Goal: Information Seeking & Learning: Learn about a topic

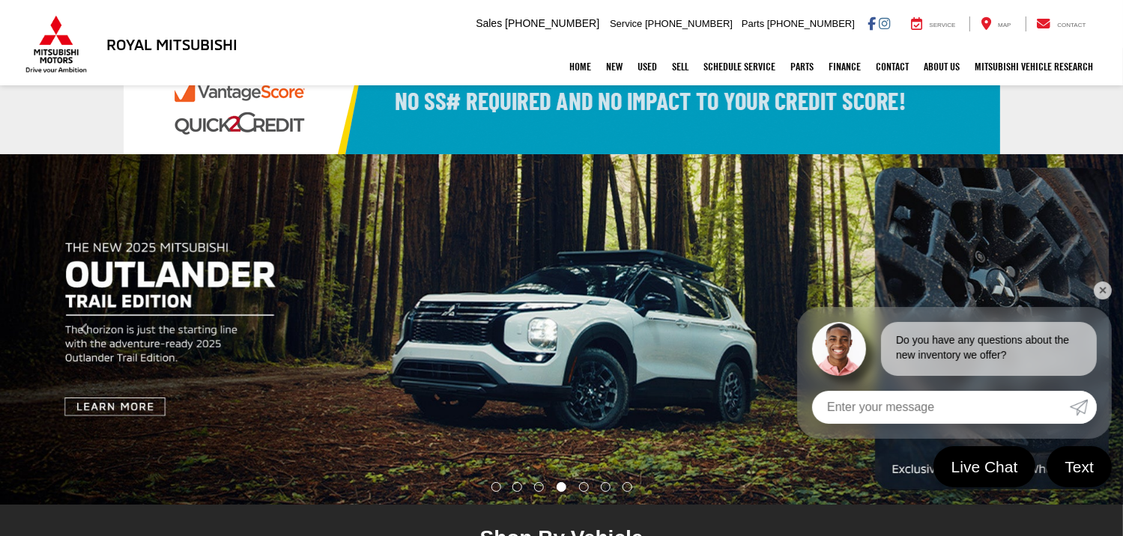
scroll to position [75, 0]
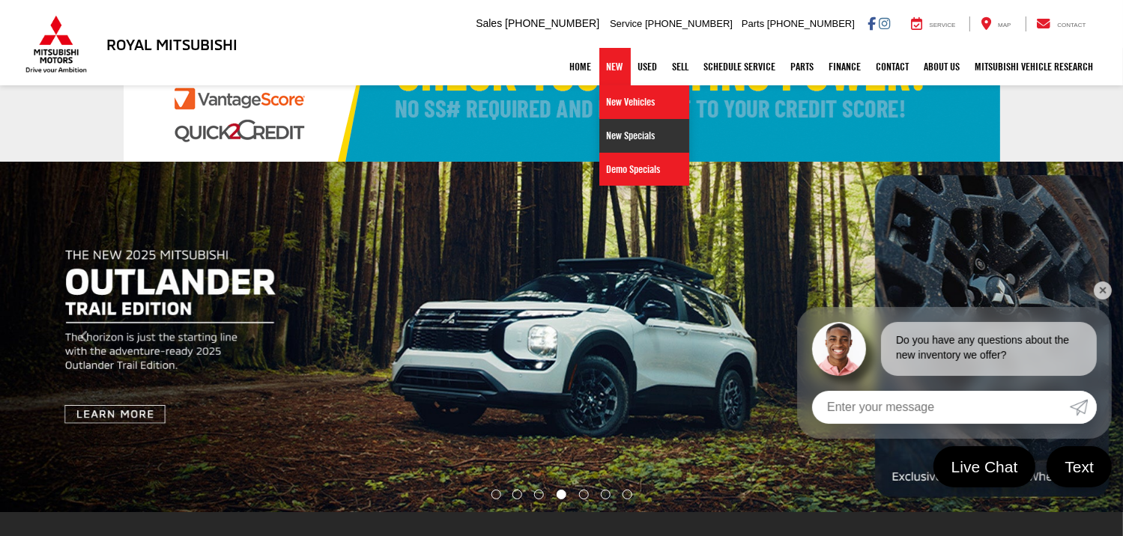
click at [611, 140] on link "New Specials" at bounding box center [644, 136] width 90 height 34
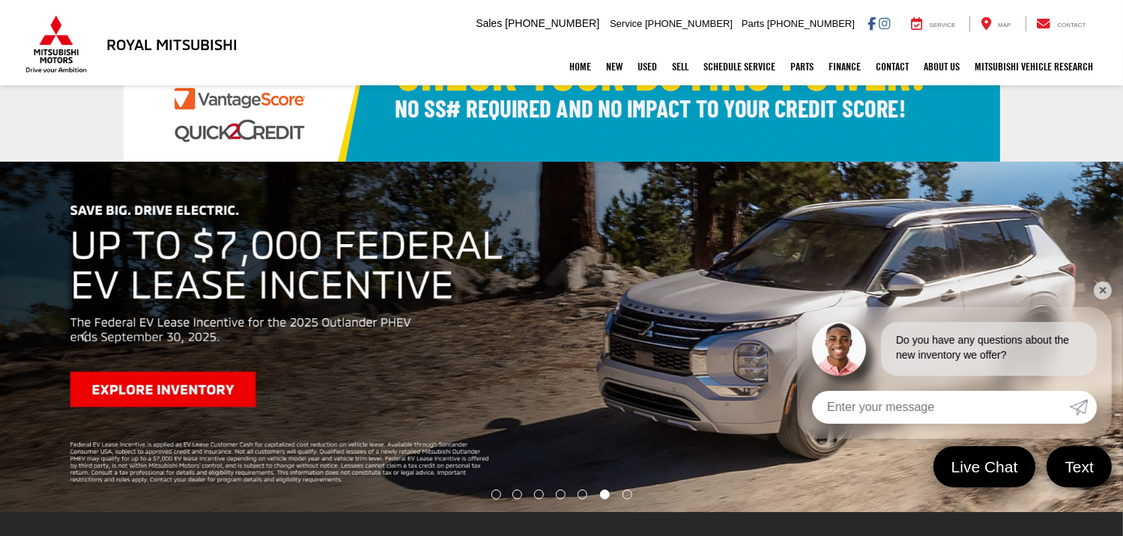
click at [1101, 293] on link "✕" at bounding box center [1103, 291] width 18 height 18
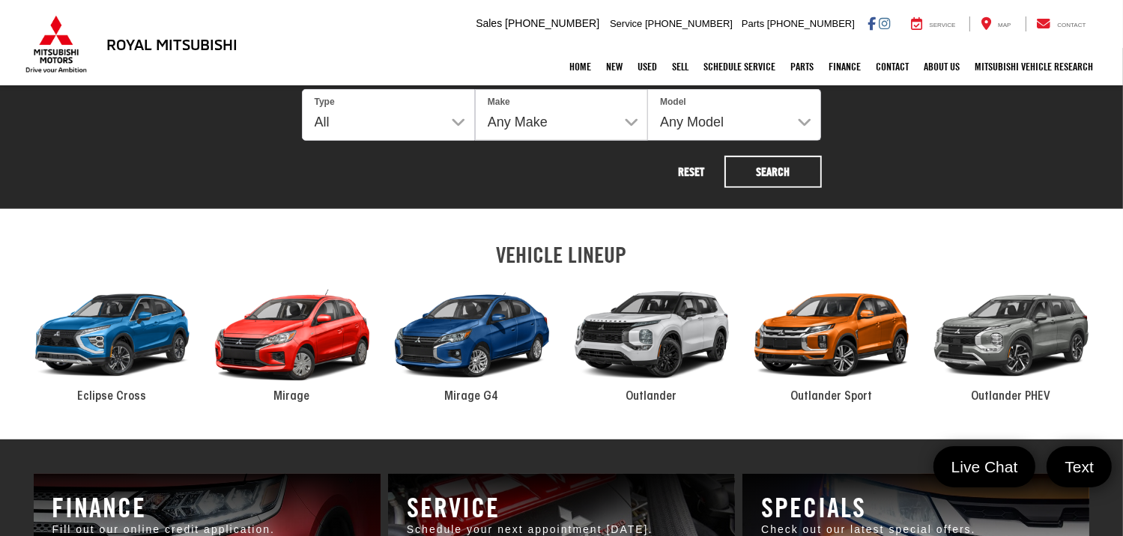
scroll to position [599, 0]
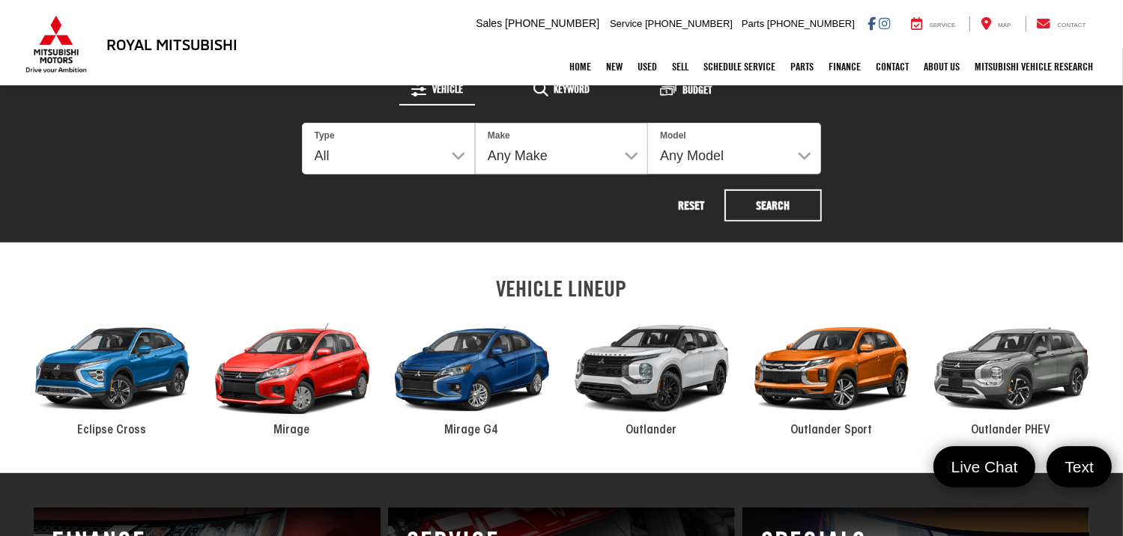
click at [654, 423] on p "Outlander" at bounding box center [652, 431] width 180 height 17
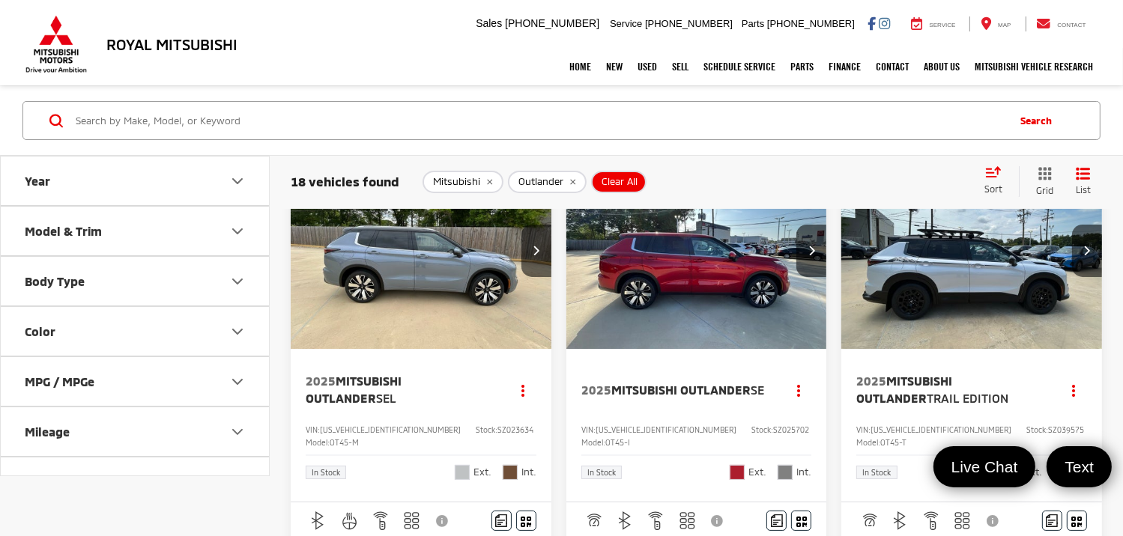
scroll to position [75, 0]
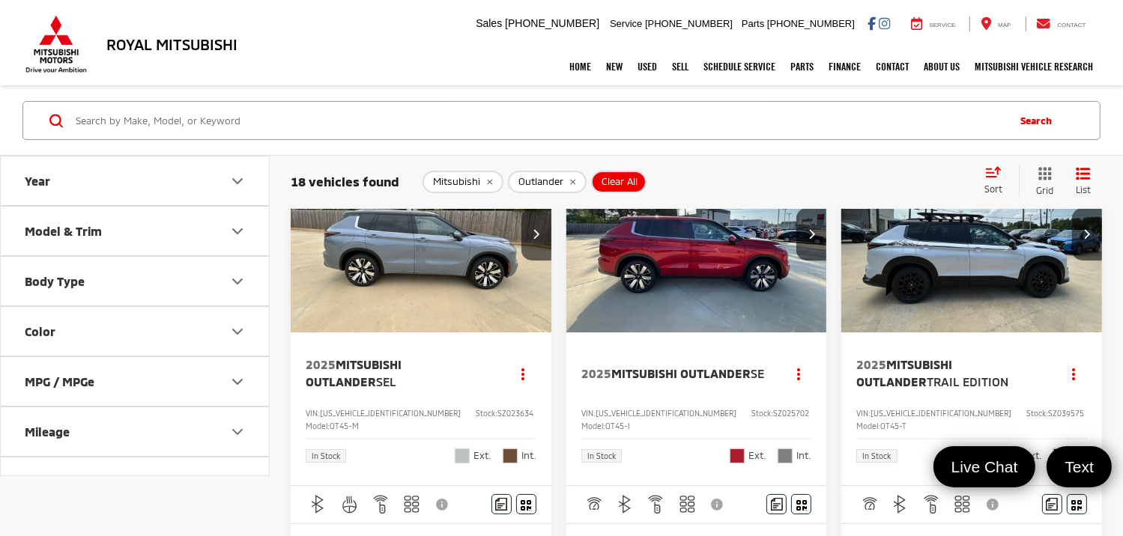
click at [945, 372] on span "2025 Mitsubishi Outlander Trail Edition" at bounding box center [951, 374] width 190 height 34
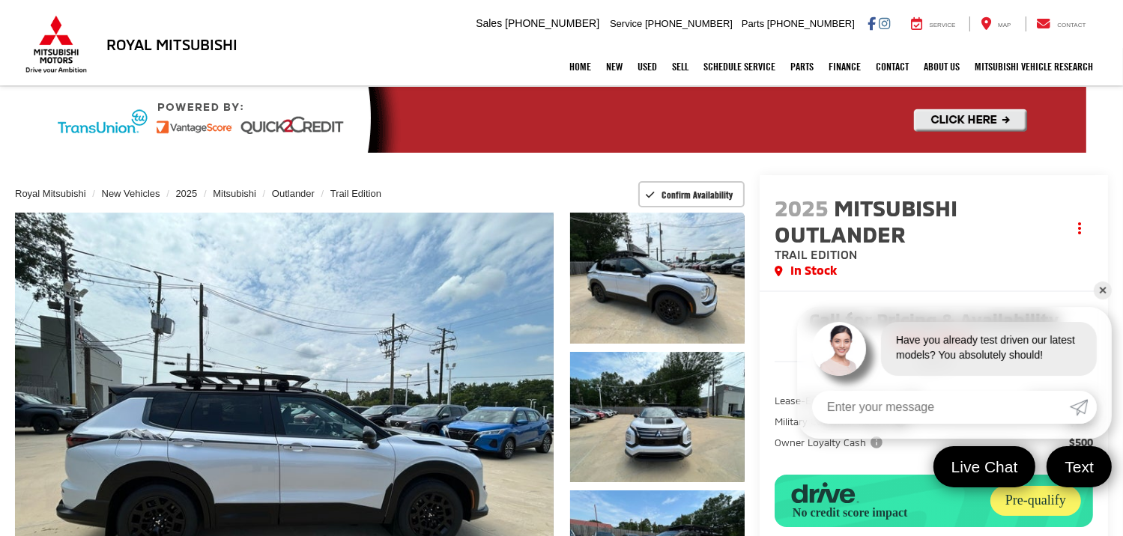
click at [1098, 292] on link "✕" at bounding box center [1103, 291] width 18 height 18
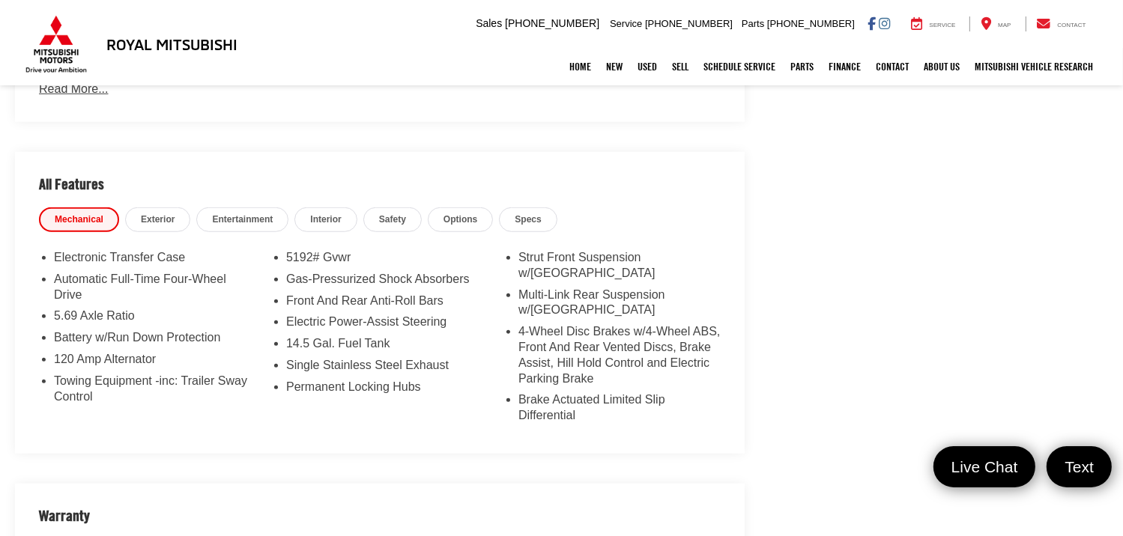
scroll to position [1199, 0]
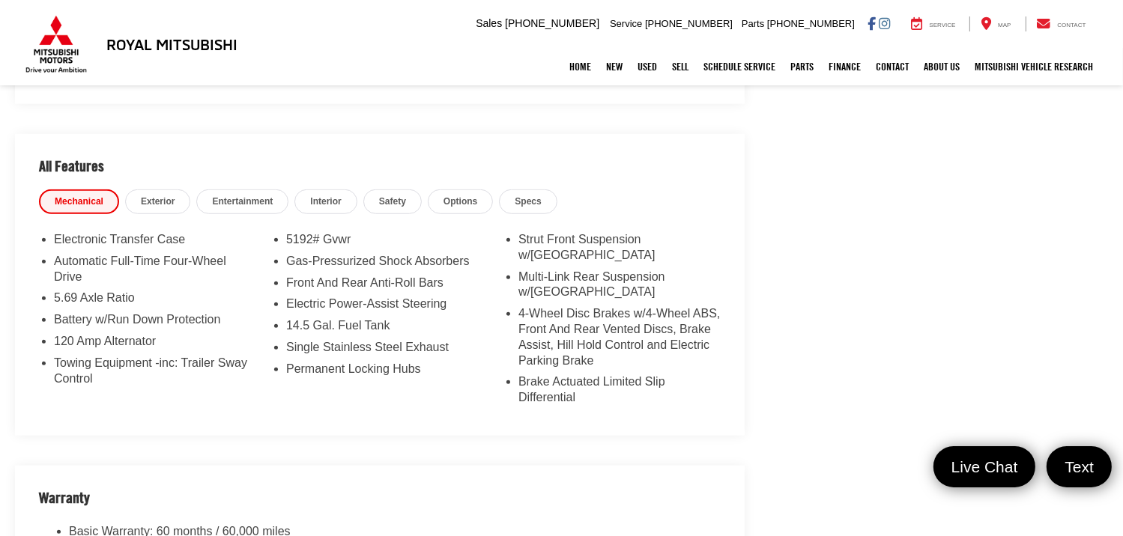
click at [312, 196] on span "Interior" at bounding box center [325, 202] width 31 height 13
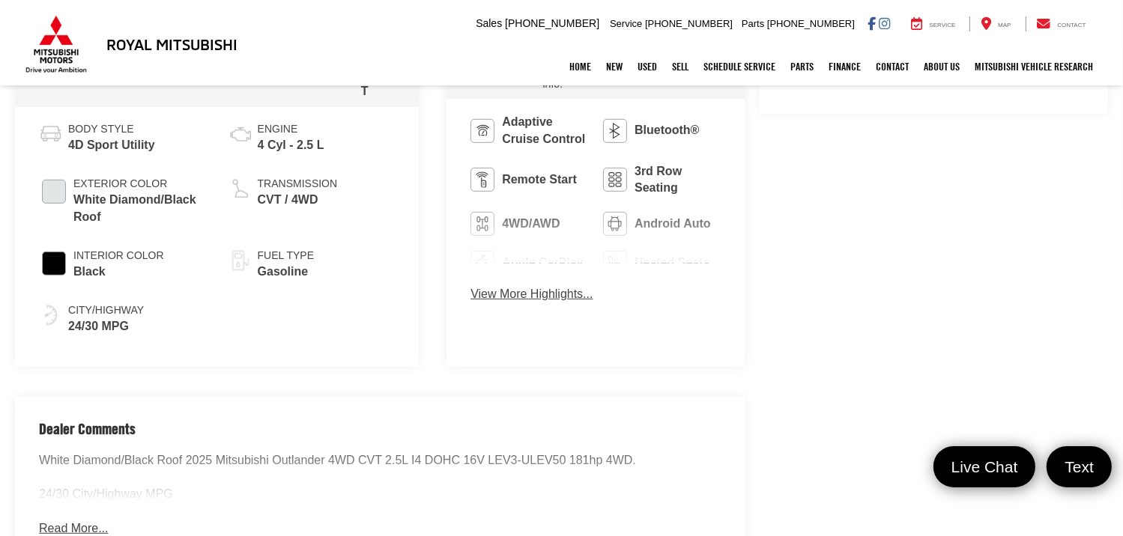
scroll to position [749, 0]
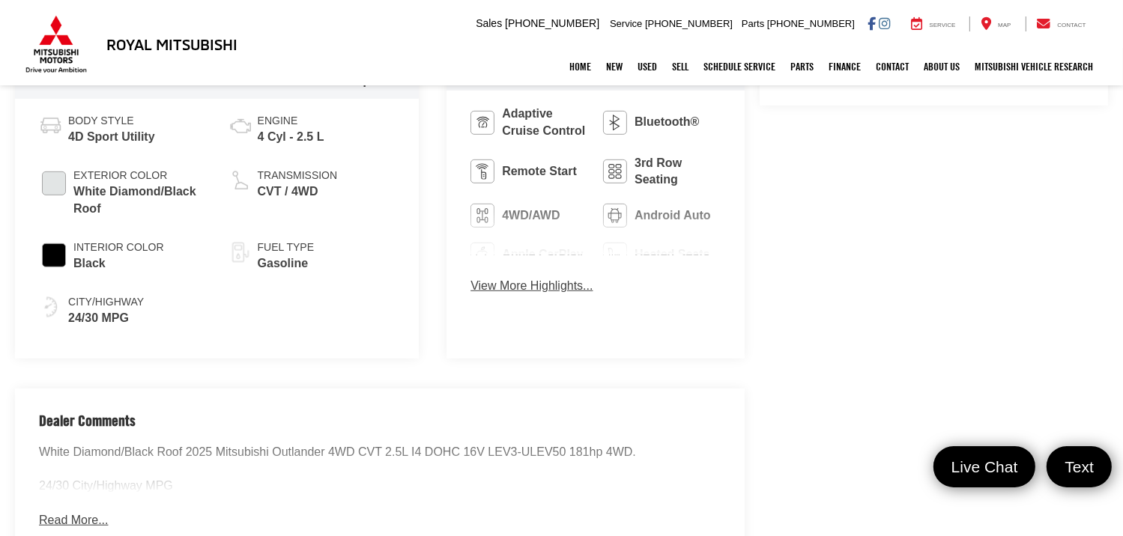
click at [470, 278] on button "View More Highlights..." at bounding box center [531, 286] width 122 height 17
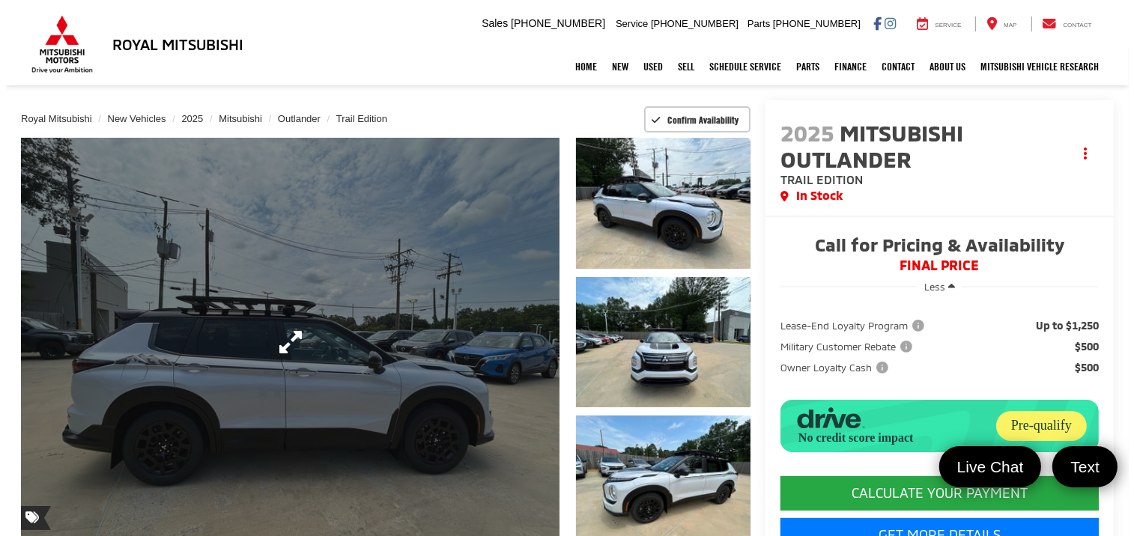
scroll to position [0, 0]
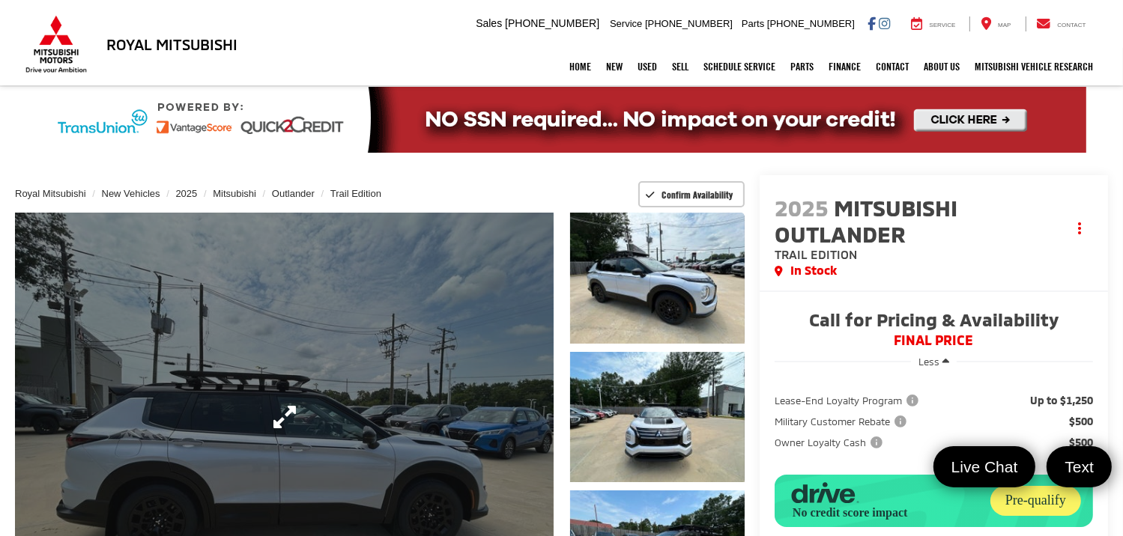
click at [183, 391] on link "Expand Photo 0" at bounding box center [284, 417] width 539 height 409
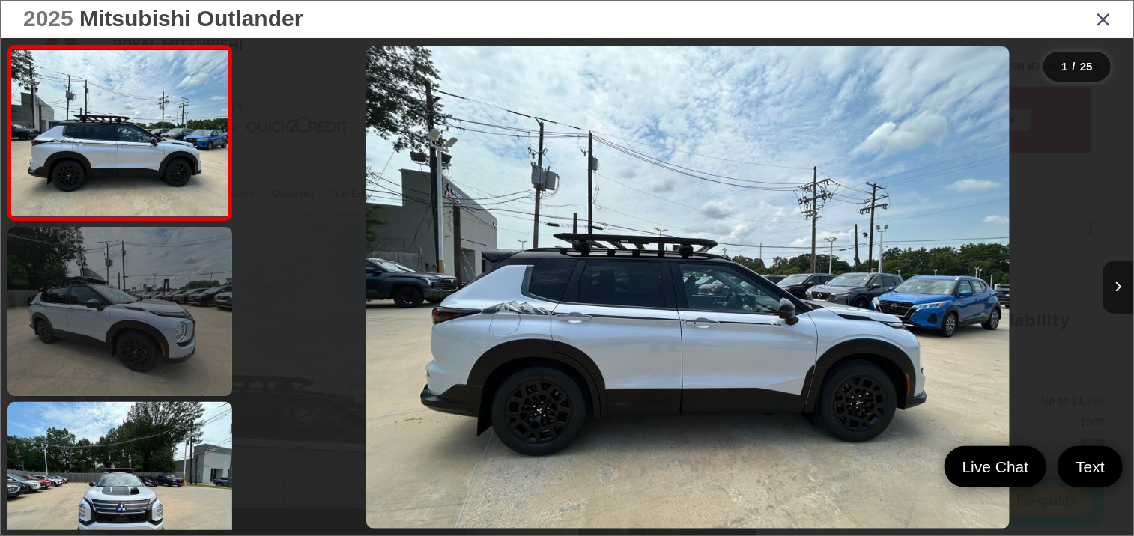
click at [211, 356] on link at bounding box center [119, 311] width 225 height 169
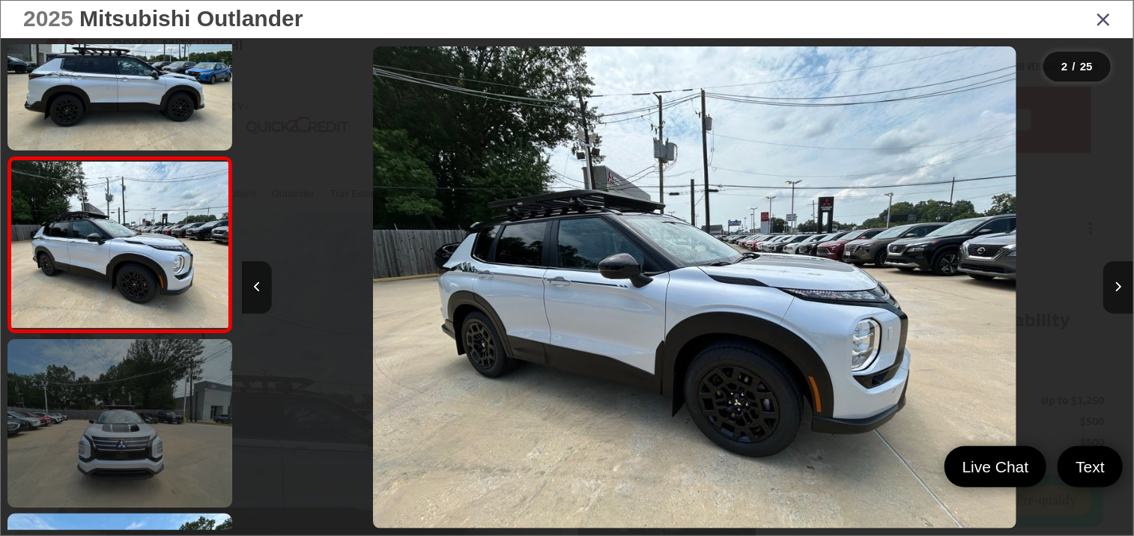
scroll to position [0, 892]
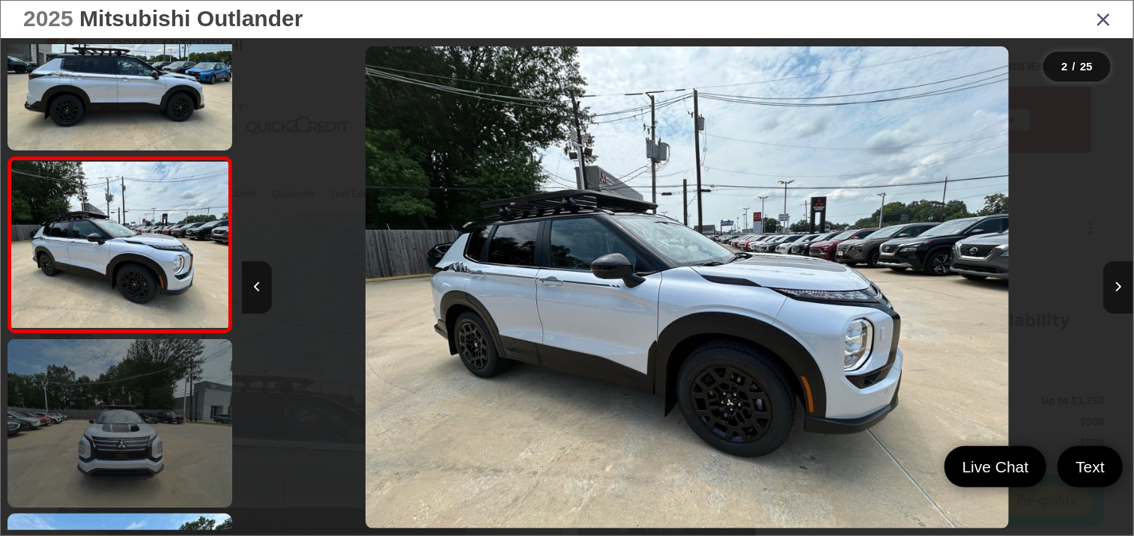
click at [163, 409] on link at bounding box center [119, 423] width 225 height 169
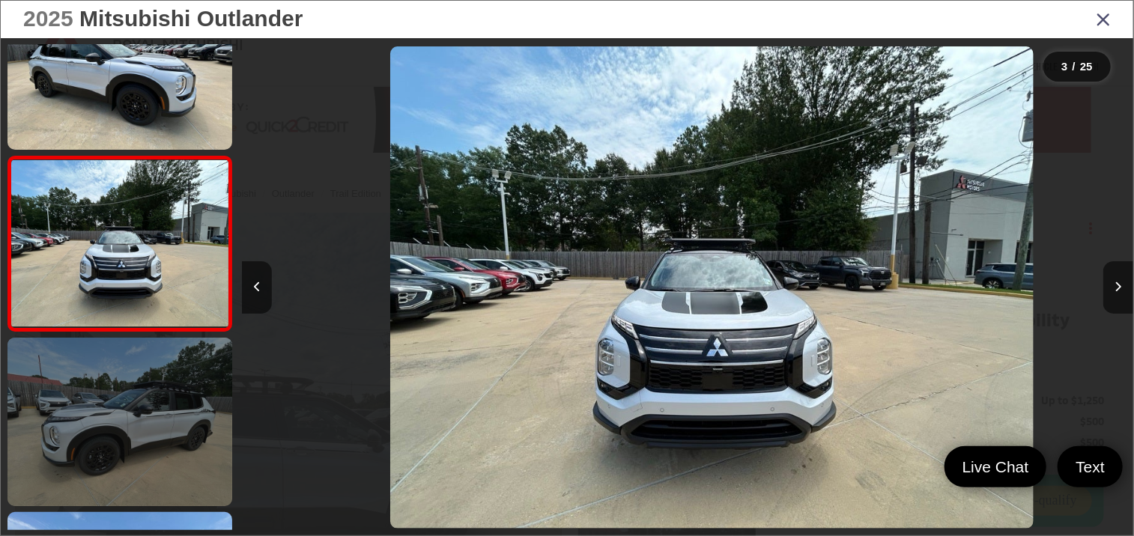
scroll to position [0, 1783]
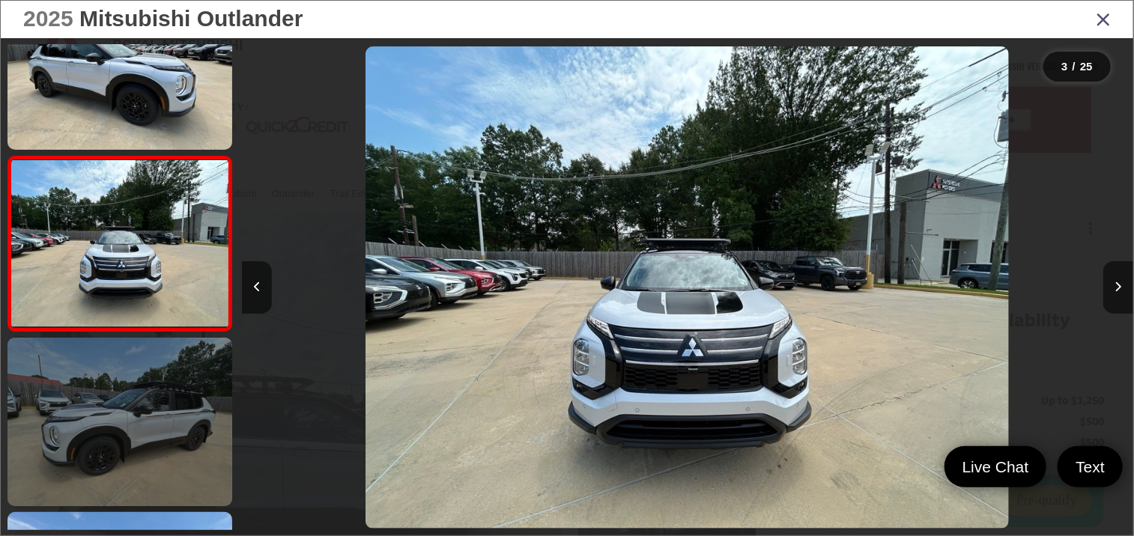
click at [164, 416] on link at bounding box center [119, 422] width 225 height 169
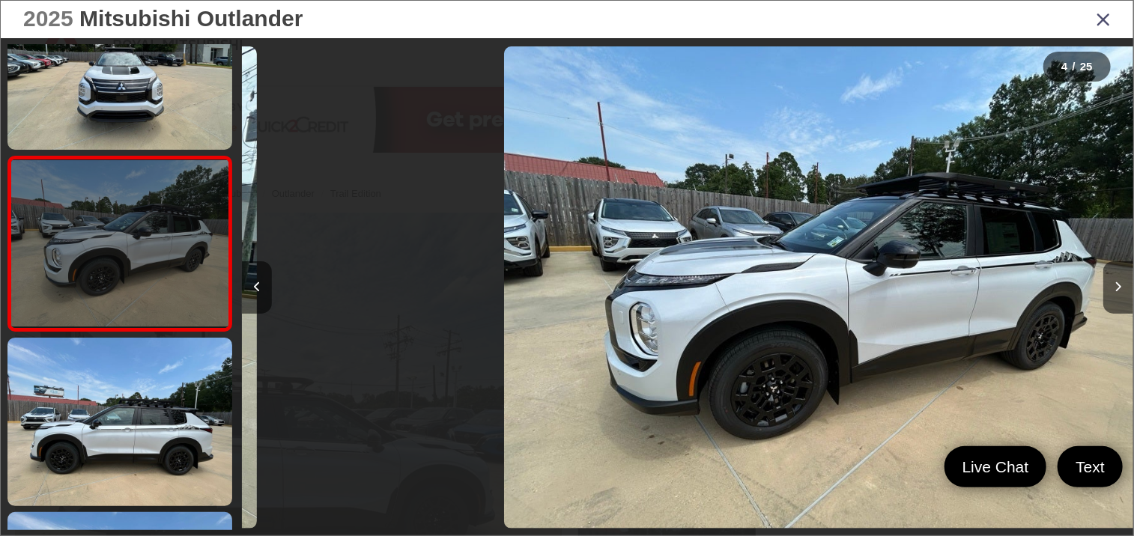
scroll to position [0, 2675]
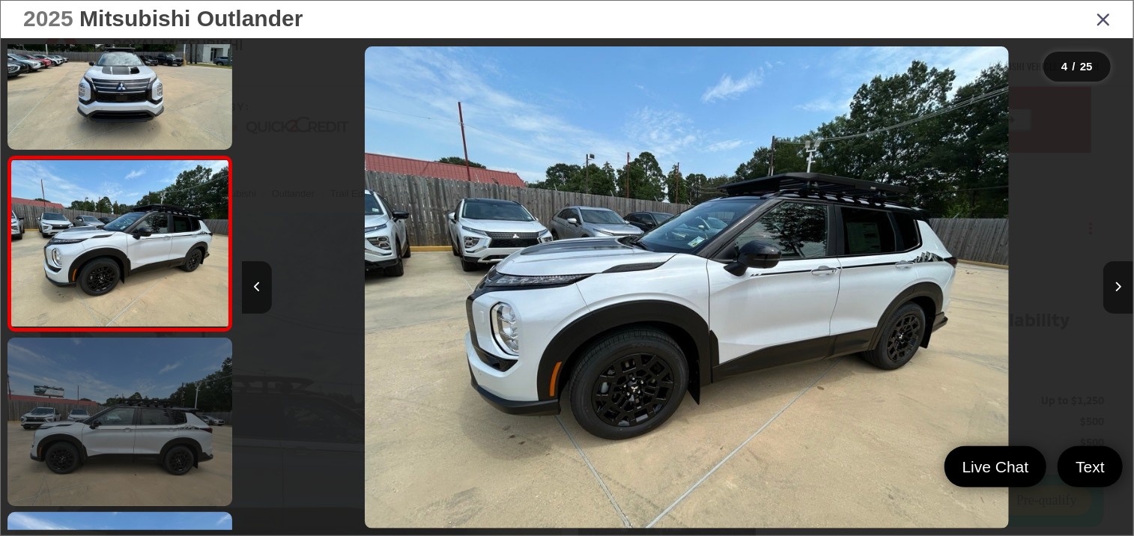
click at [162, 459] on link at bounding box center [119, 422] width 225 height 169
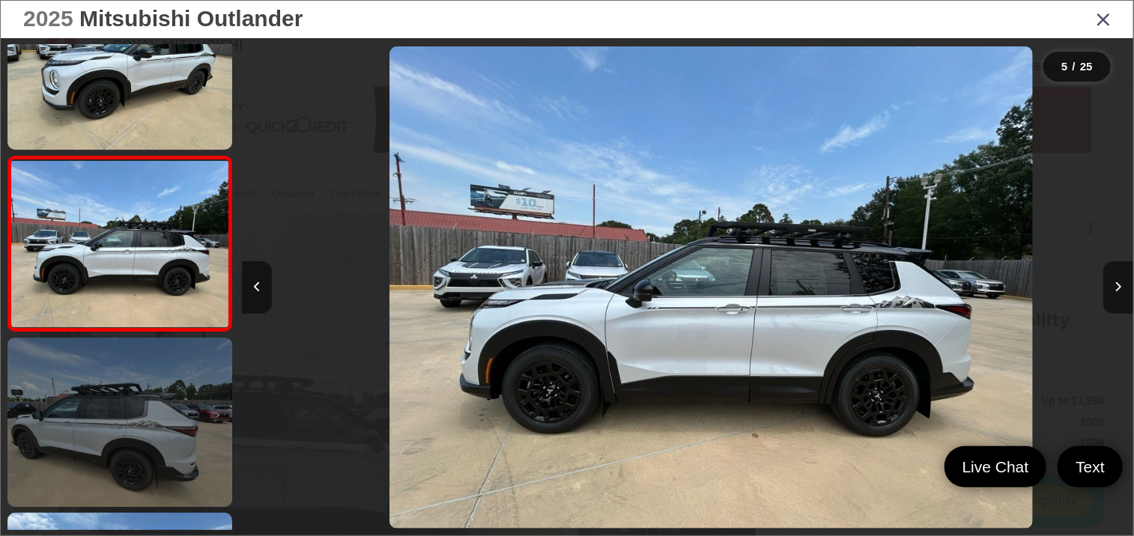
scroll to position [0, 3566]
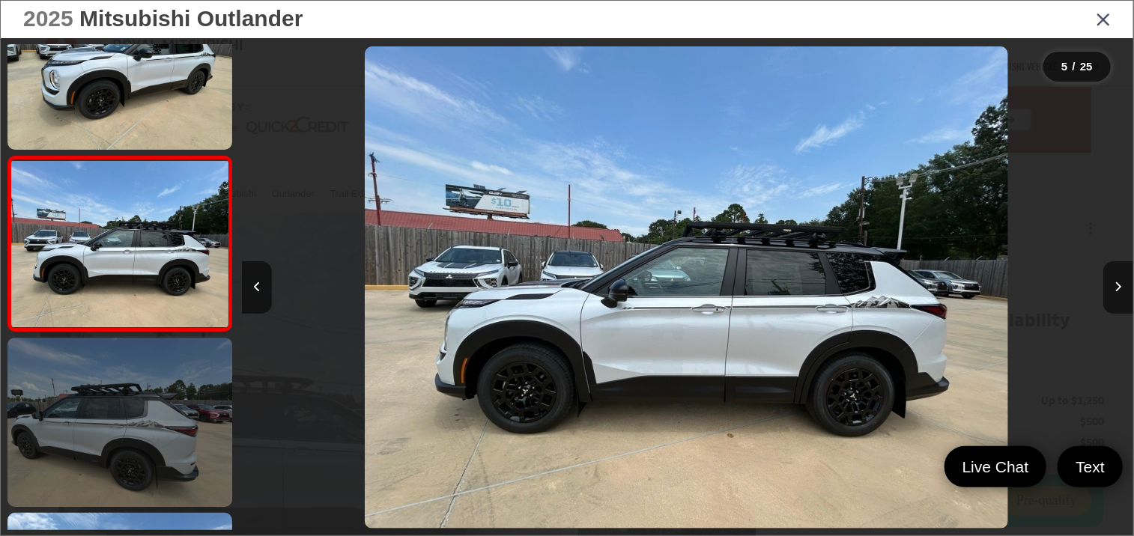
click at [138, 452] on link at bounding box center [119, 422] width 225 height 169
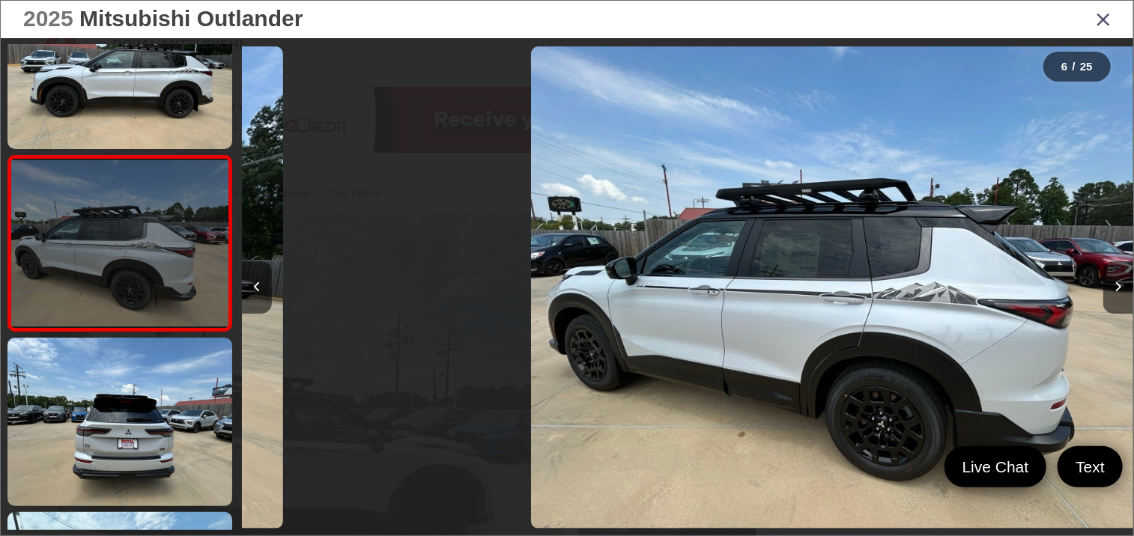
scroll to position [0, 4458]
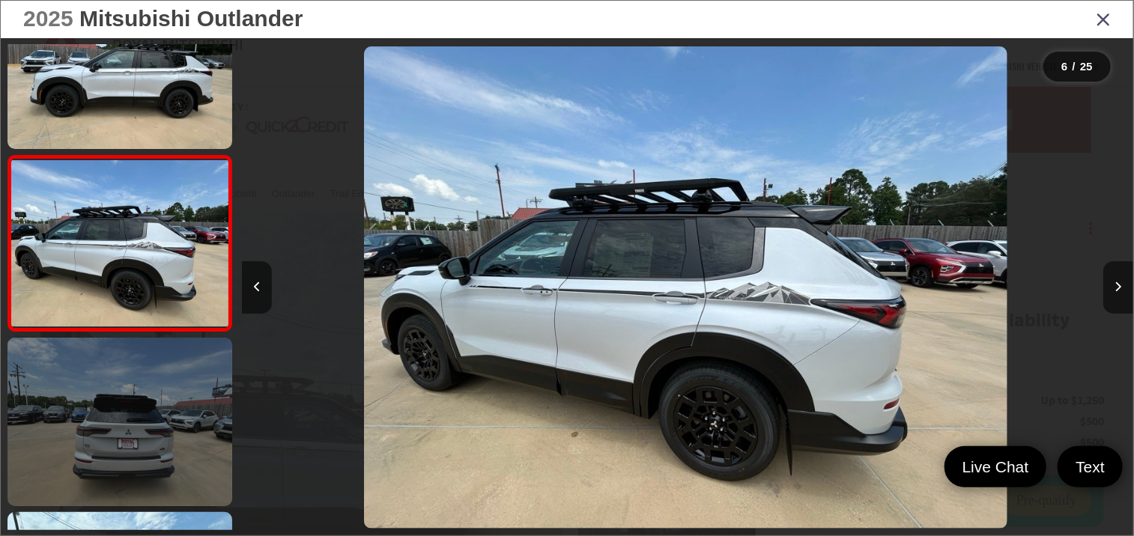
click at [177, 443] on link at bounding box center [119, 422] width 225 height 169
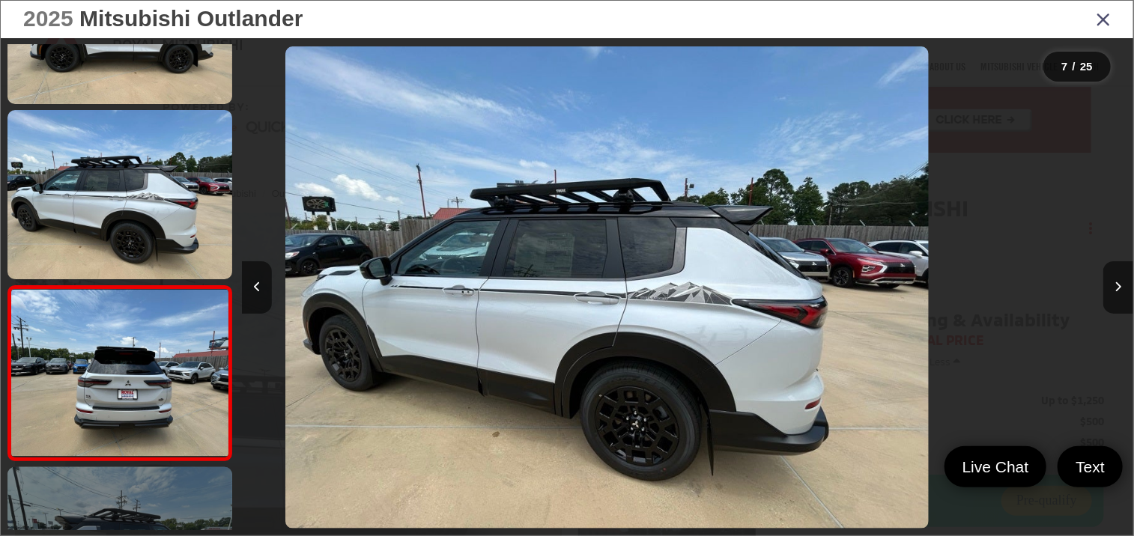
scroll to position [0, 0]
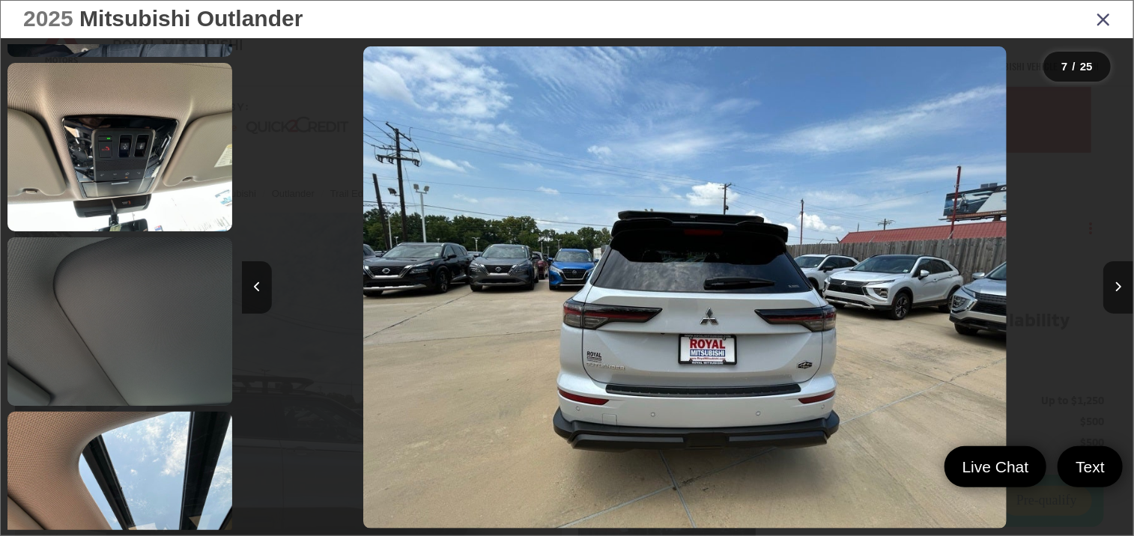
click at [162, 344] on link at bounding box center [119, 321] width 225 height 169
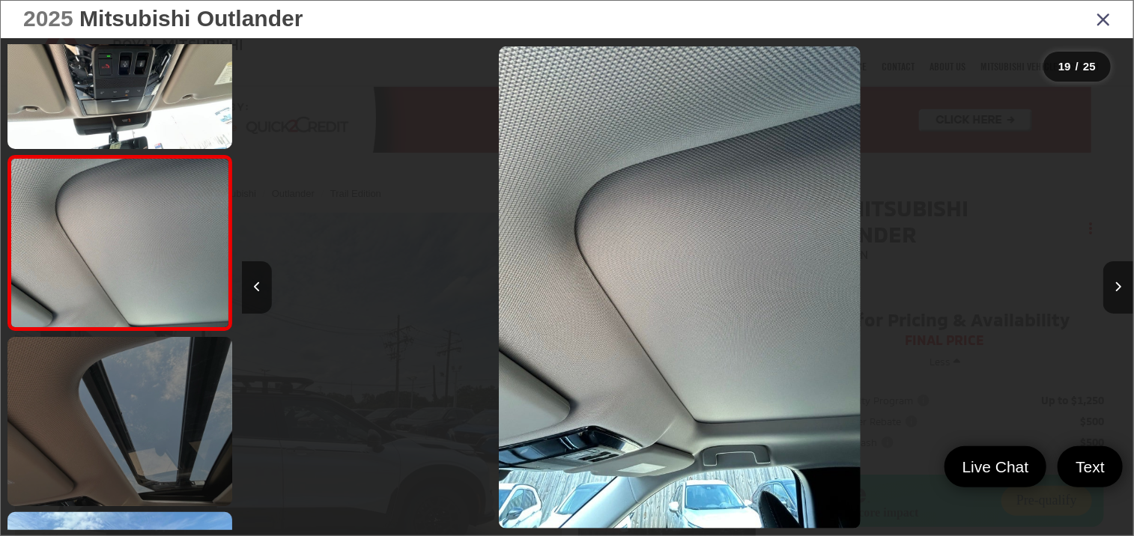
click at [172, 366] on link at bounding box center [119, 421] width 225 height 169
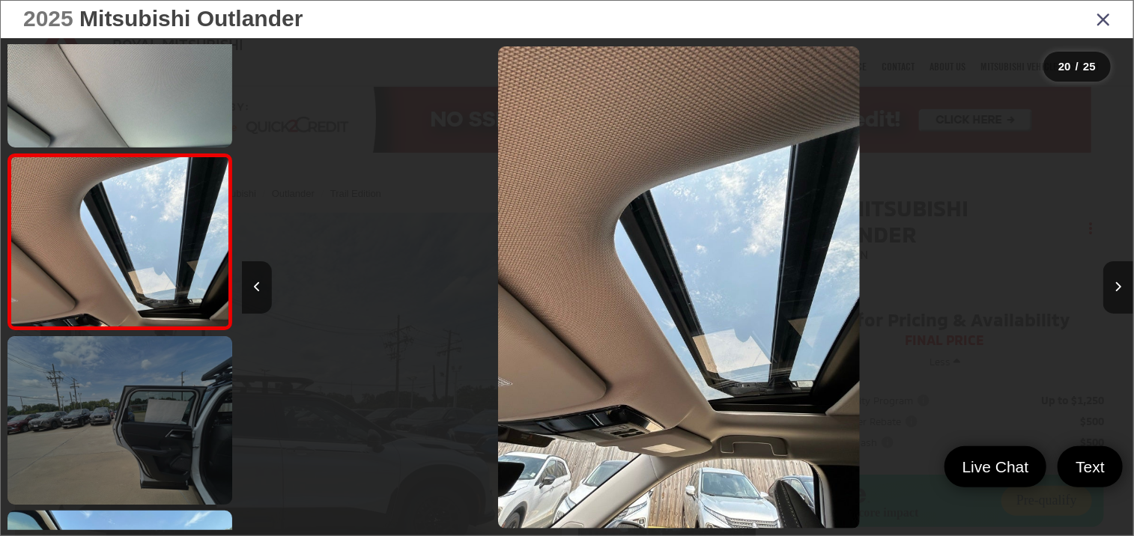
click at [153, 410] on link at bounding box center [119, 420] width 225 height 169
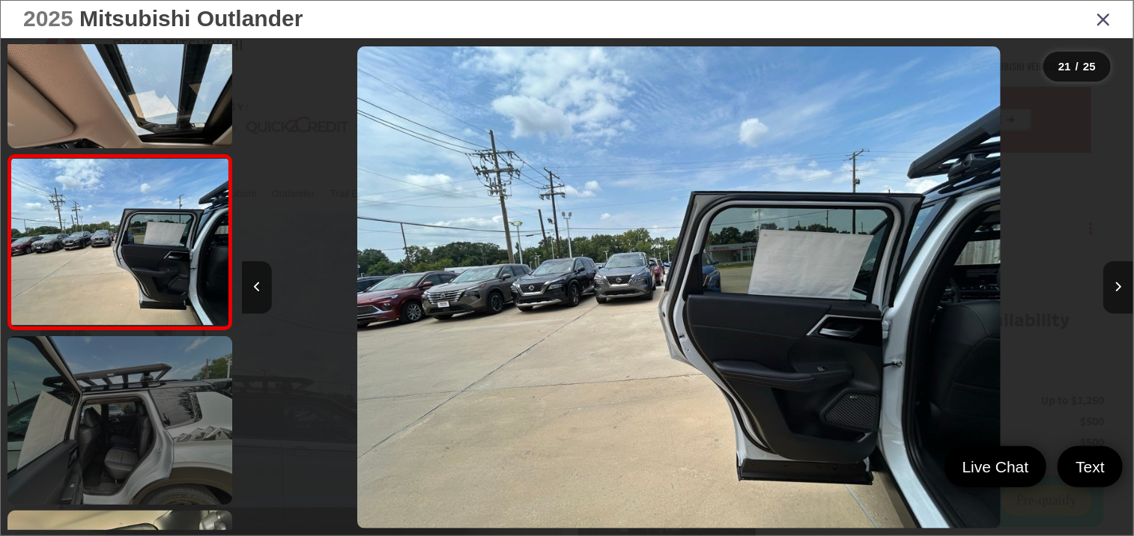
click at [146, 456] on link at bounding box center [119, 420] width 225 height 169
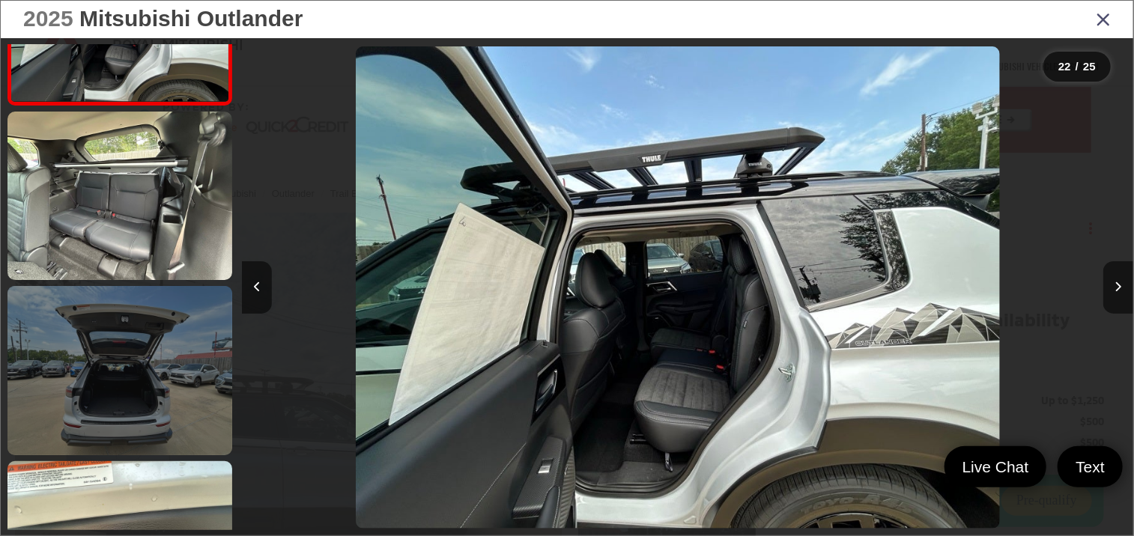
click at [125, 422] on link at bounding box center [119, 370] width 225 height 169
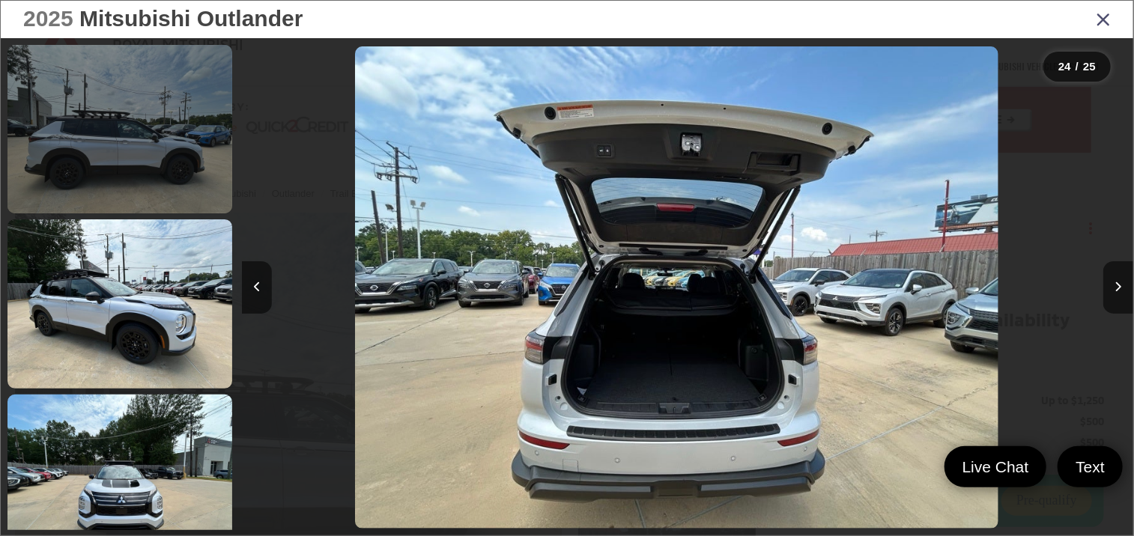
click at [168, 199] on link at bounding box center [119, 129] width 225 height 169
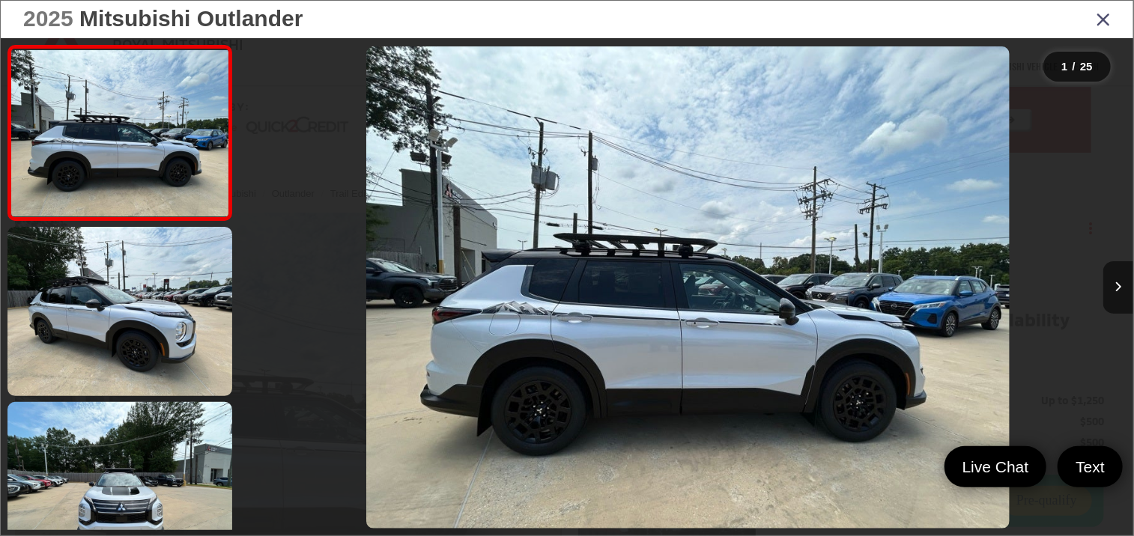
click at [1101, 25] on icon "Close gallery" at bounding box center [1103, 18] width 15 height 19
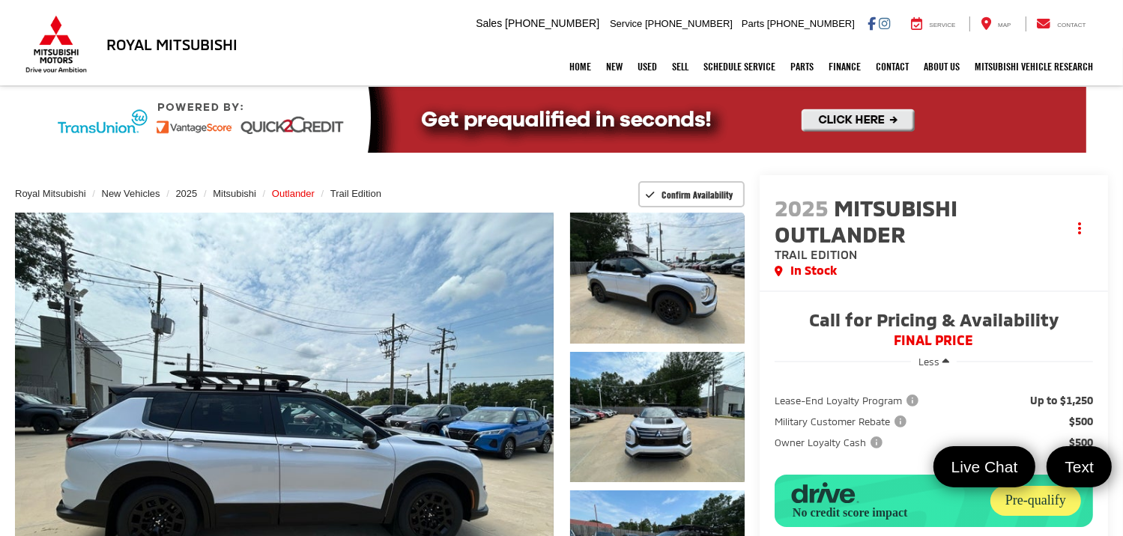
click at [290, 190] on span "Outlander" at bounding box center [293, 193] width 43 height 11
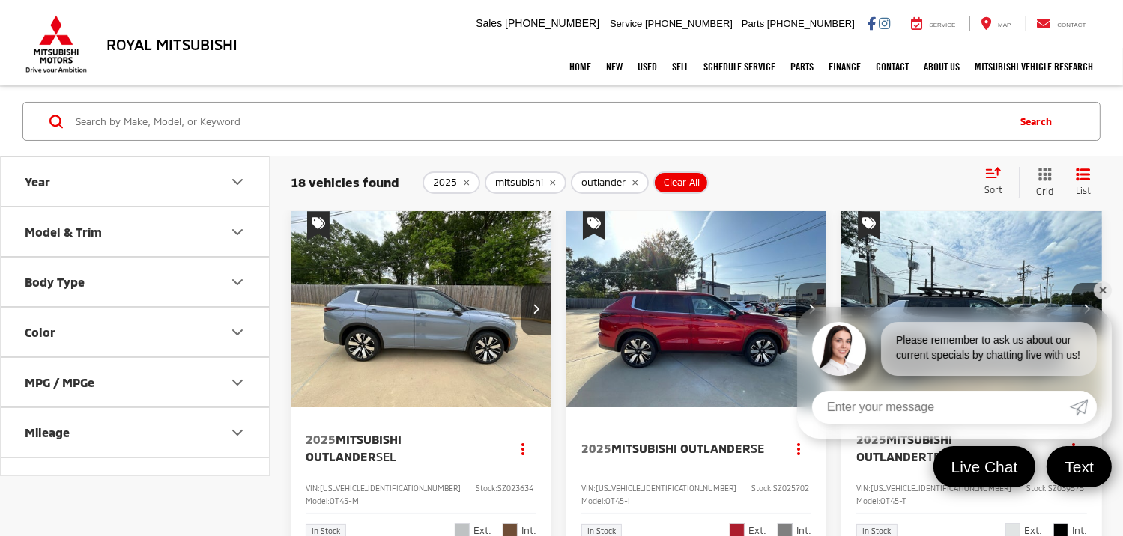
click at [435, 338] on img "2025 Mitsubishi Outlander SEL 0" at bounding box center [421, 309] width 263 height 197
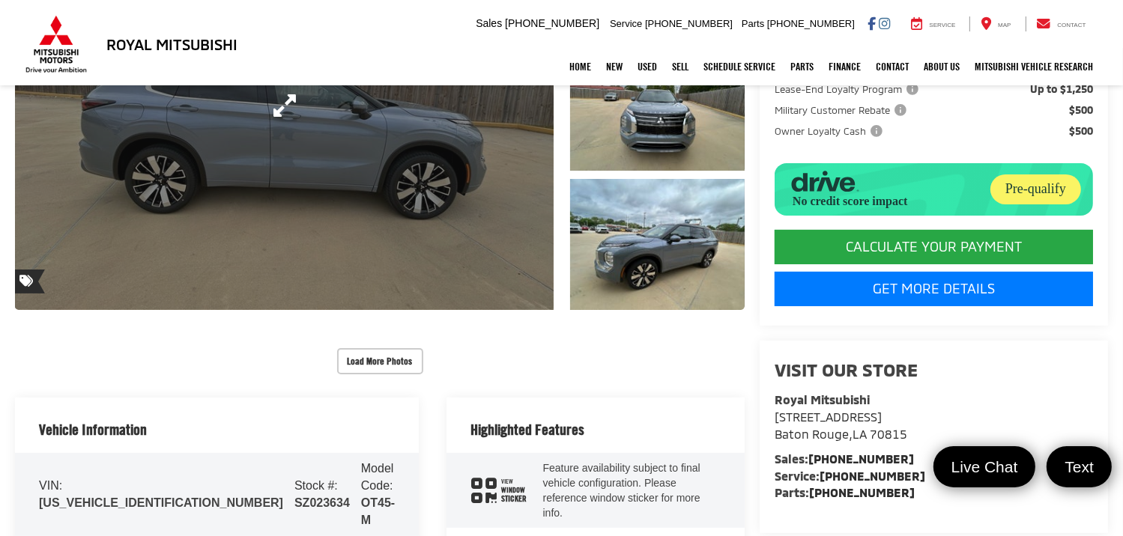
scroll to position [375, 0]
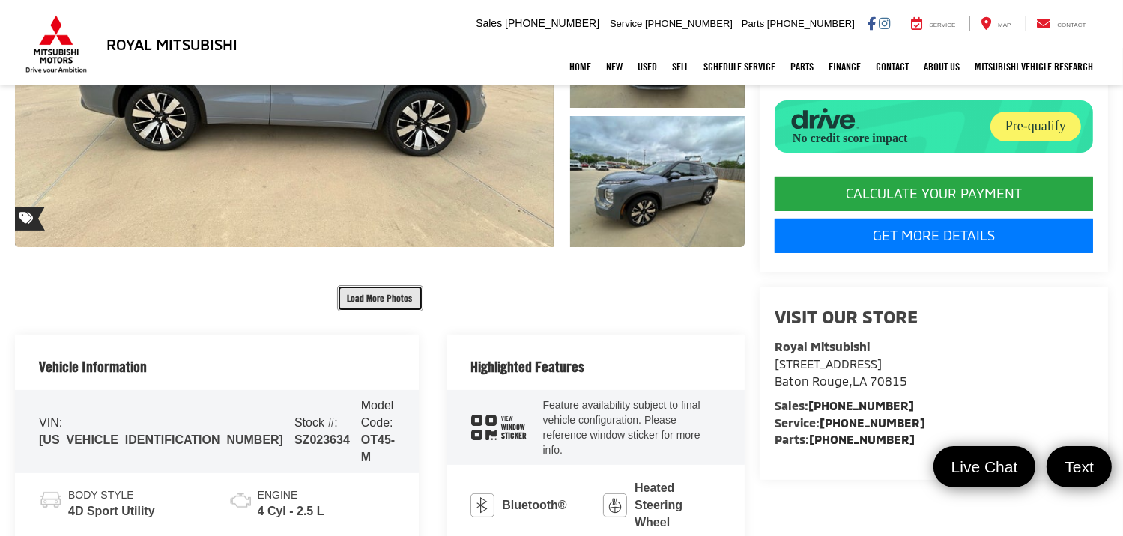
click at [385, 308] on button "Load More Photos" at bounding box center [380, 298] width 86 height 26
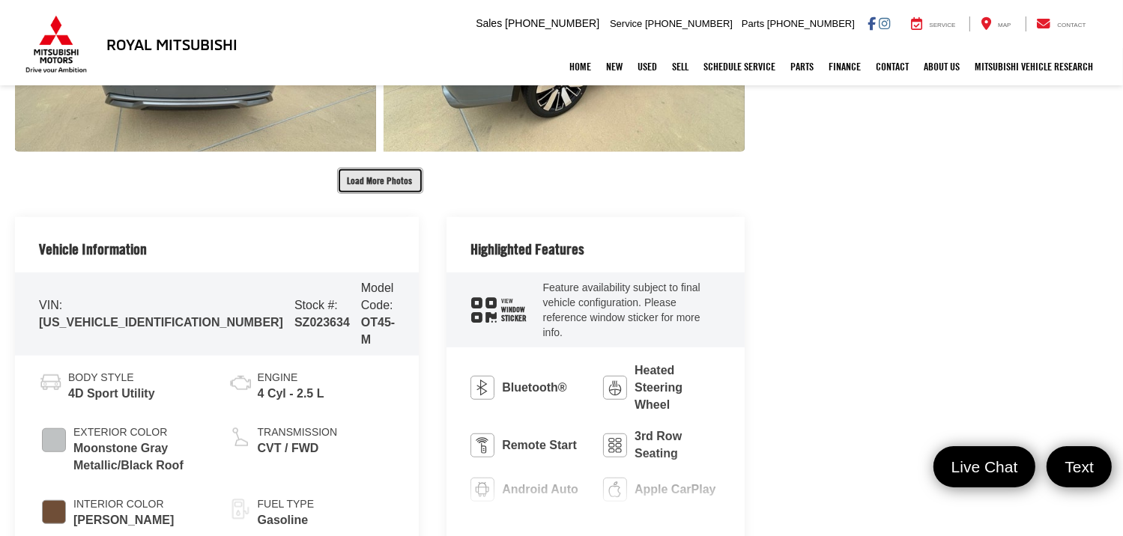
scroll to position [1124, 0]
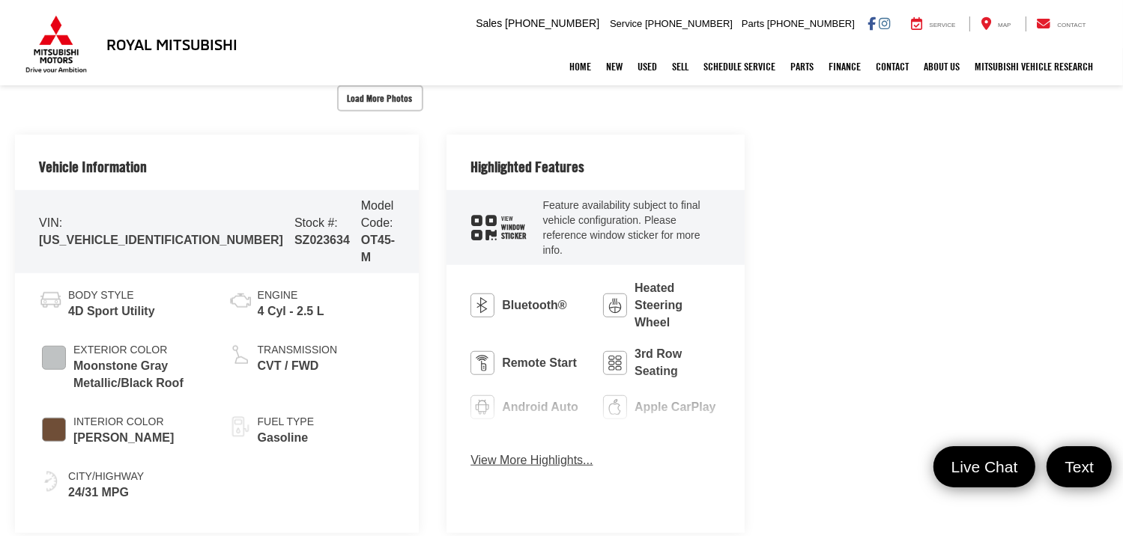
click at [470, 453] on button "View More Highlights..." at bounding box center [531, 461] width 122 height 17
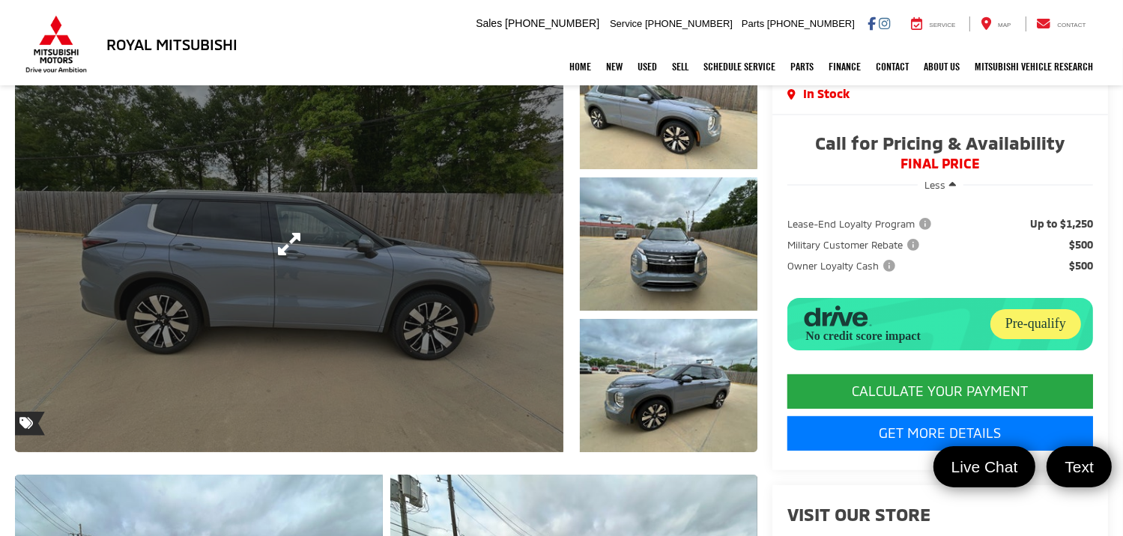
scroll to position [75, 0]
